Goal: Navigation & Orientation: Find specific page/section

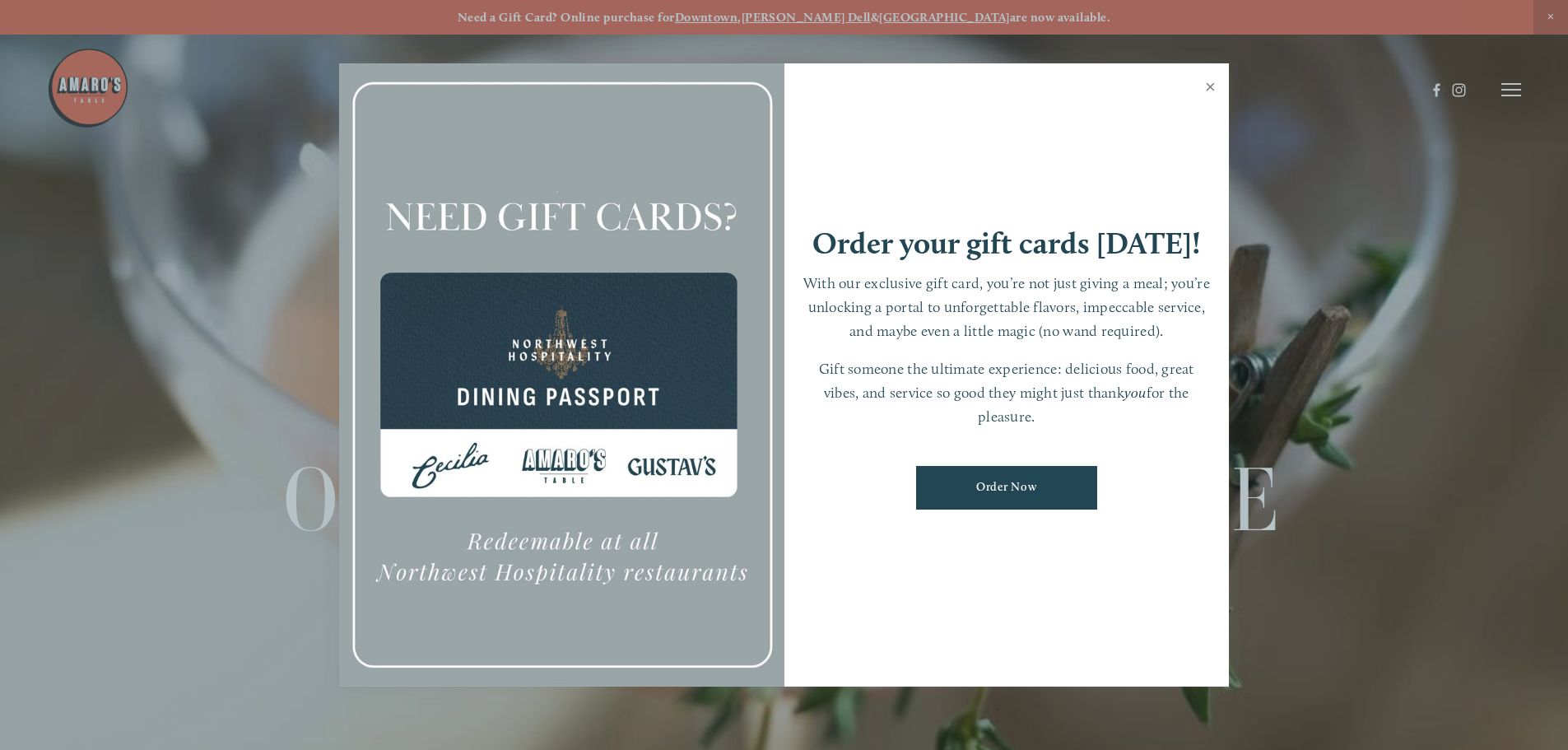
click at [1211, 82] on link "Close" at bounding box center [1210, 88] width 32 height 46
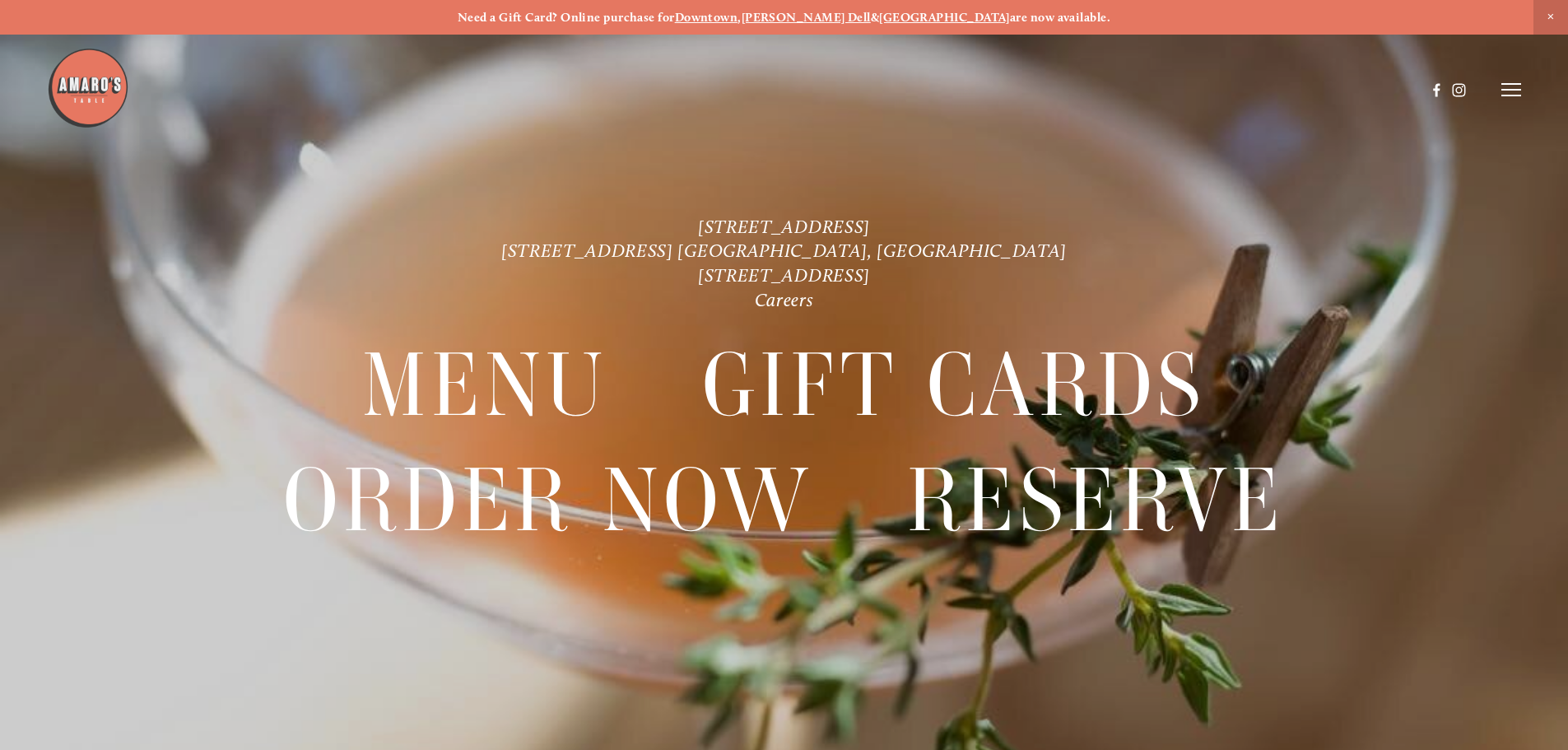
click at [1509, 88] on icon at bounding box center [1511, 90] width 19 height 15
click at [1167, 89] on span "Menu" at bounding box center [1166, 89] width 34 height 16
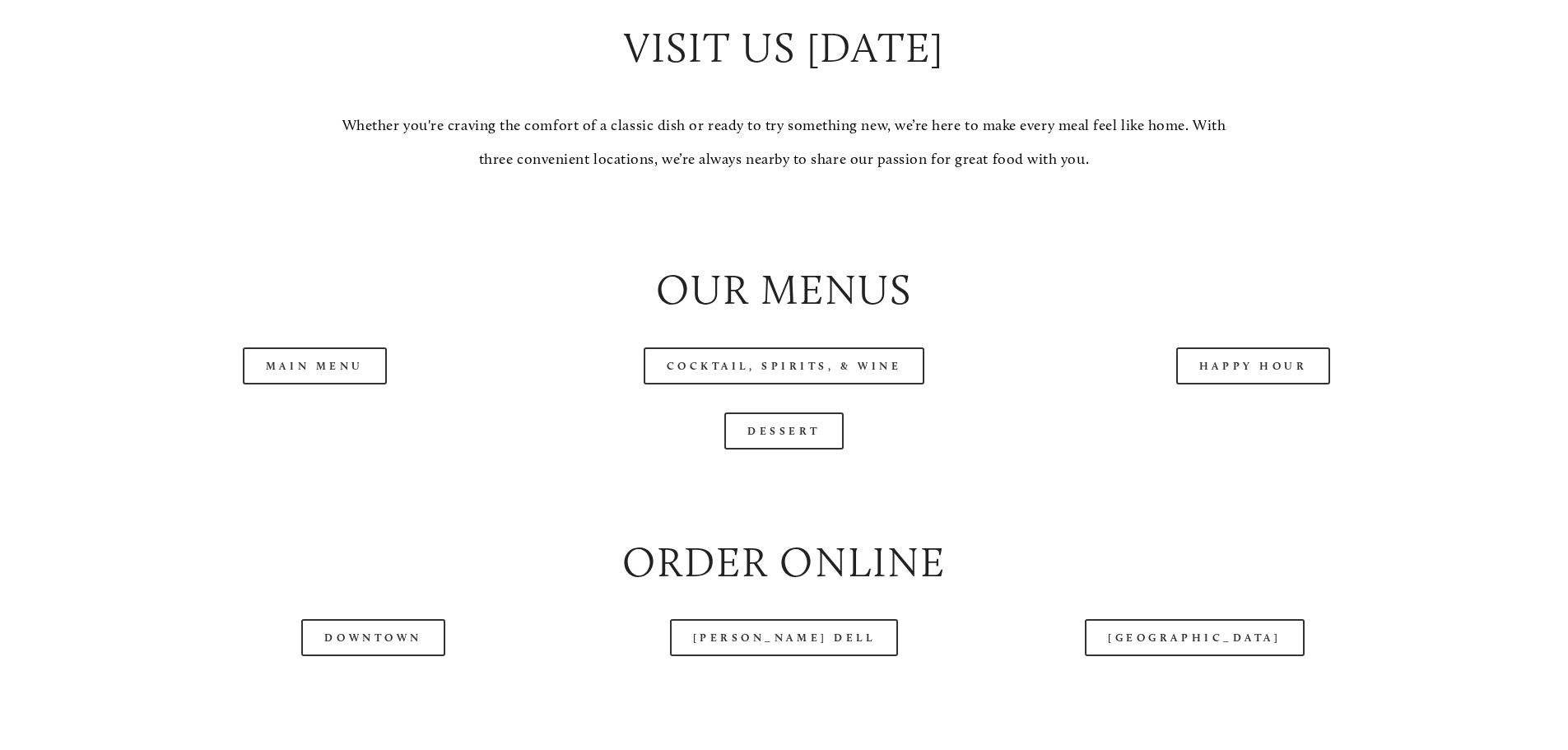
scroll to position [1810, 0]
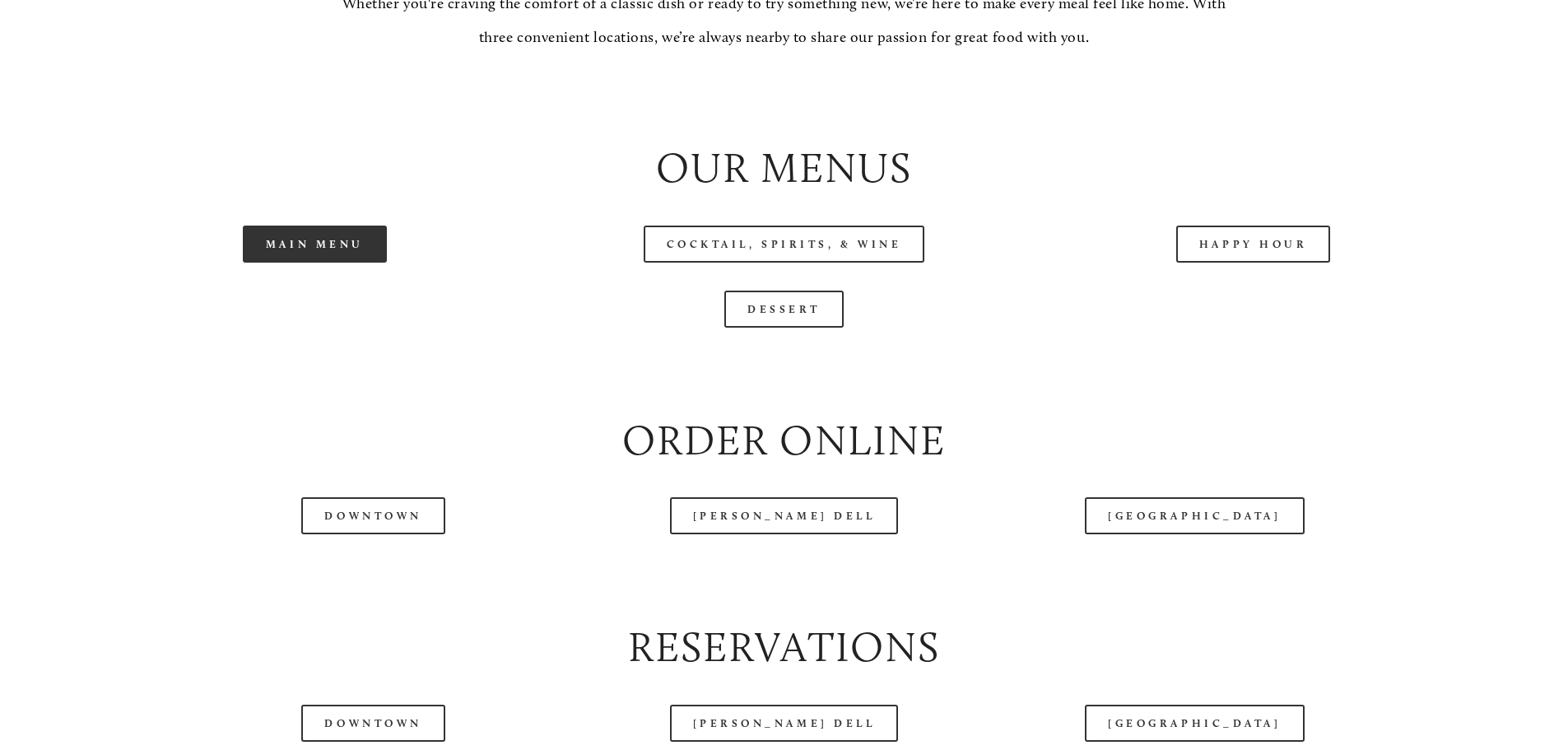
click at [357, 262] on link "Main Menu" at bounding box center [315, 244] width 144 height 37
